Goal: Task Accomplishment & Management: Manage account settings

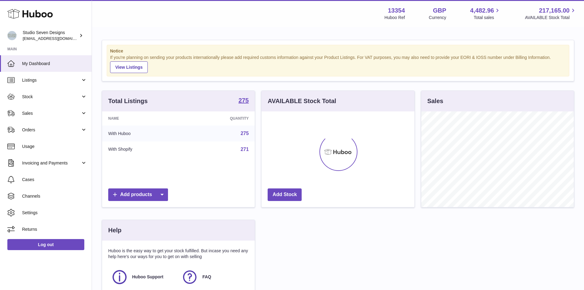
scroll to position [96, 153]
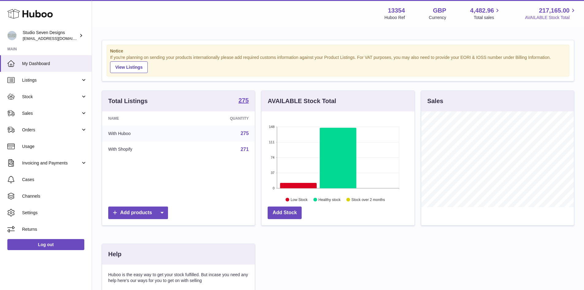
click at [573, 9] on icon at bounding box center [572, 10] width 7 height 7
click at [52, 97] on span "Stock" at bounding box center [51, 97] width 59 height 6
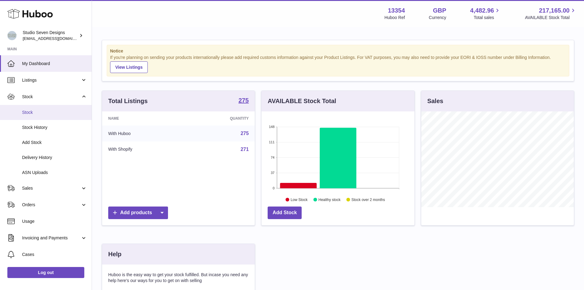
click at [58, 112] on span "Stock" at bounding box center [54, 112] width 65 height 6
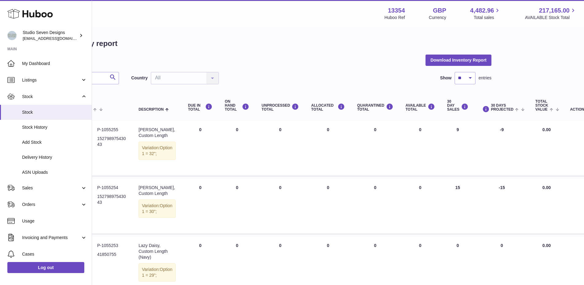
scroll to position [1, 0]
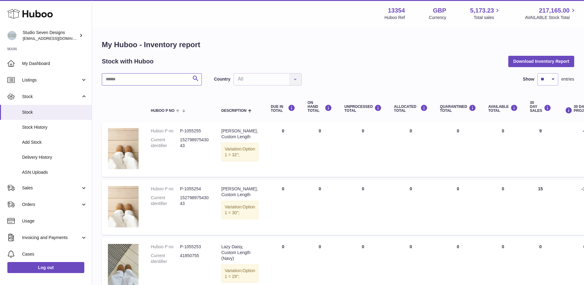
click at [151, 81] on input "text" at bounding box center [152, 79] width 100 height 12
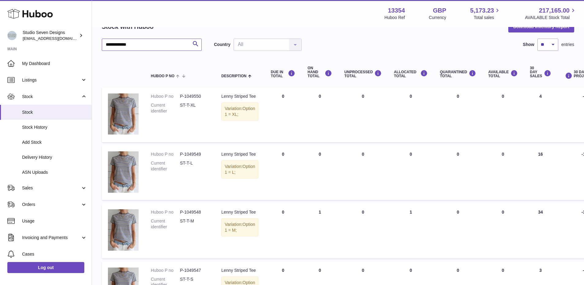
scroll to position [34, 0]
type input "**********"
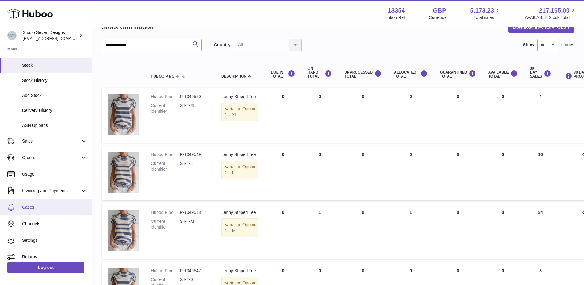
click at [40, 209] on span "Cases" at bounding box center [54, 207] width 65 height 6
